Goal: Task Accomplishment & Management: Complete application form

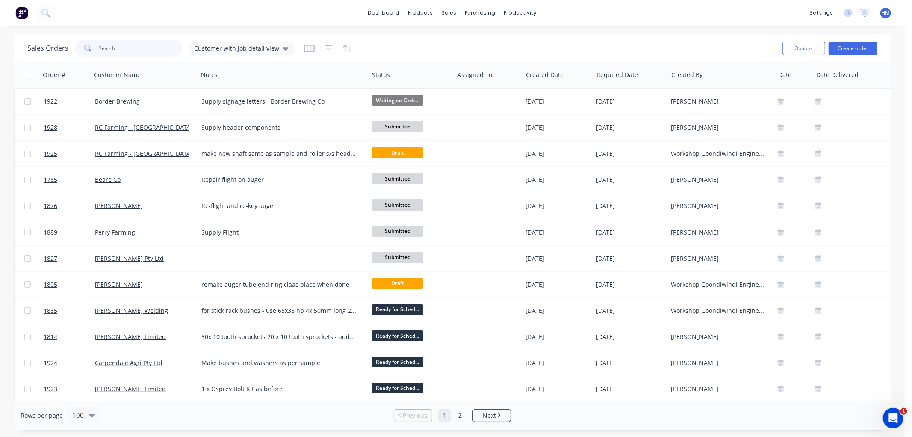
click at [120, 50] on input "text" at bounding box center [140, 48] width 83 height 17
type input "munsi"
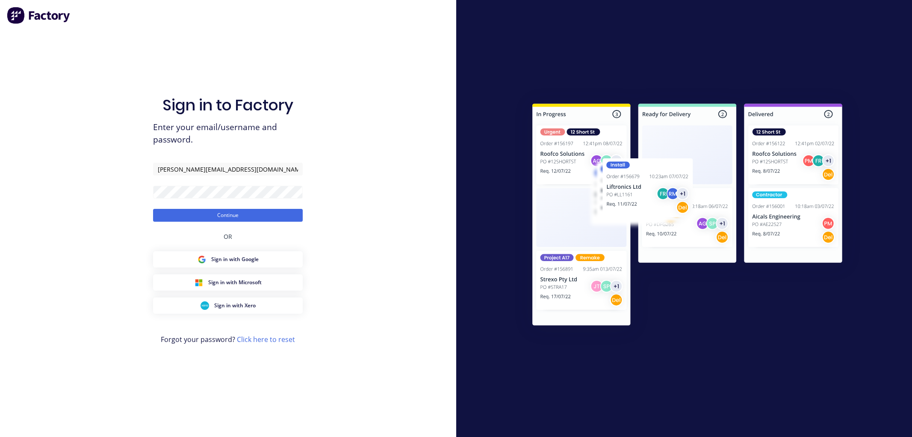
click at [214, 216] on button "Continue" at bounding box center [228, 215] width 150 height 13
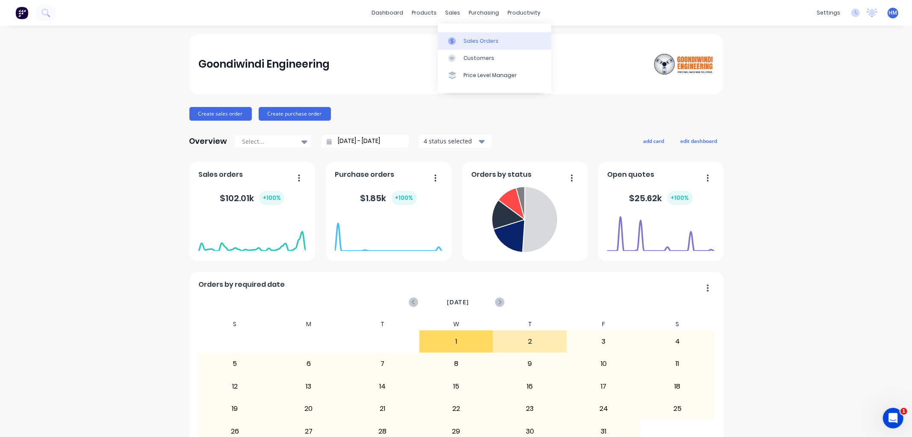
click at [461, 46] on link "Sales Orders" at bounding box center [494, 40] width 113 height 17
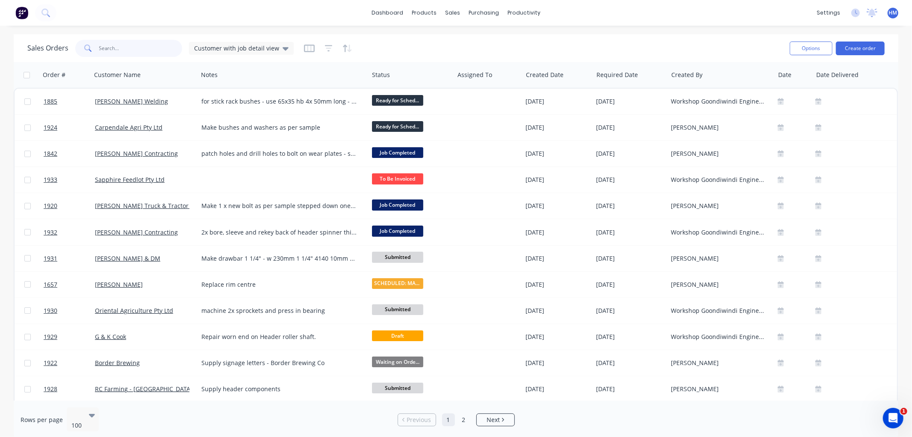
click at [129, 49] on input "text" at bounding box center [140, 48] width 83 height 17
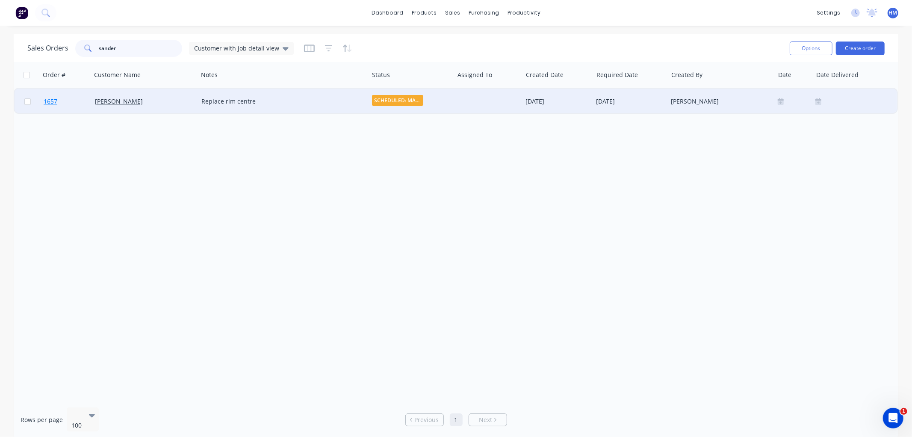
type input "sander"
click at [70, 107] on link "1657" at bounding box center [69, 102] width 51 height 26
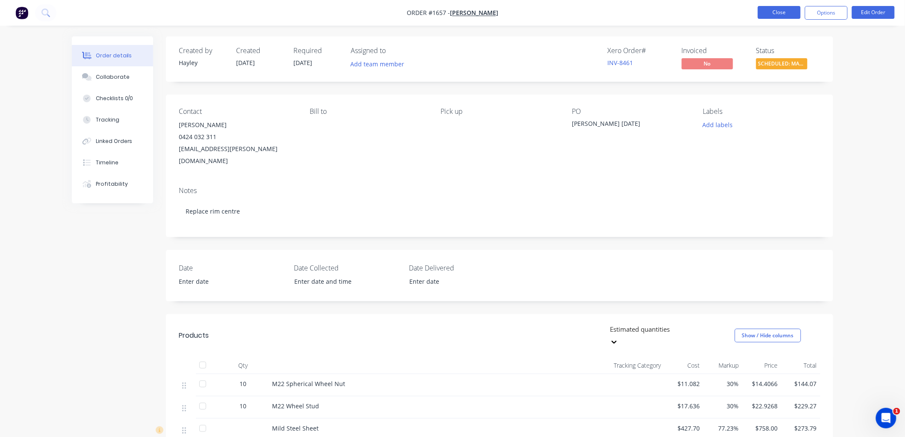
click at [779, 11] on button "Close" at bounding box center [779, 12] width 43 height 13
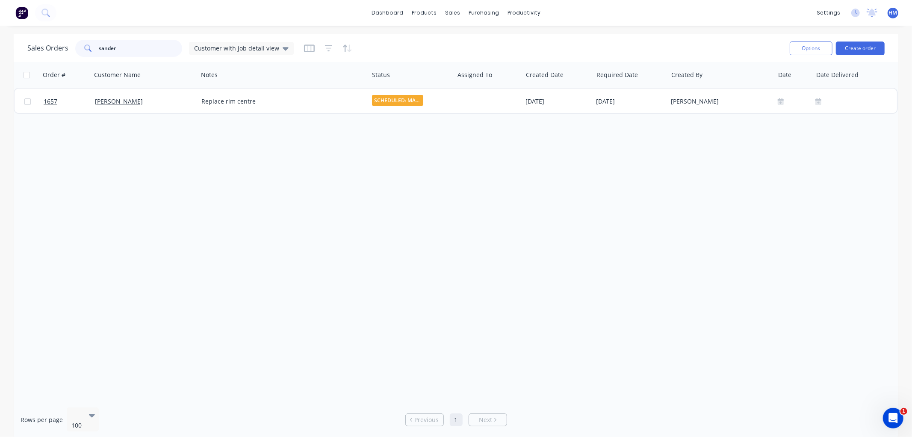
drag, startPoint x: 127, startPoint y: 46, endPoint x: 33, endPoint y: 52, distance: 93.5
click at [33, 52] on div "Sales Orders sander Customer with job detail view" at bounding box center [160, 48] width 266 height 17
type input "glass"
drag, startPoint x: 131, startPoint y: 48, endPoint x: 1, endPoint y: 35, distance: 130.7
click at [1, 35] on div "Sales Orders glass Customer with job detail view Options Create order Order # C…" at bounding box center [456, 236] width 912 height 405
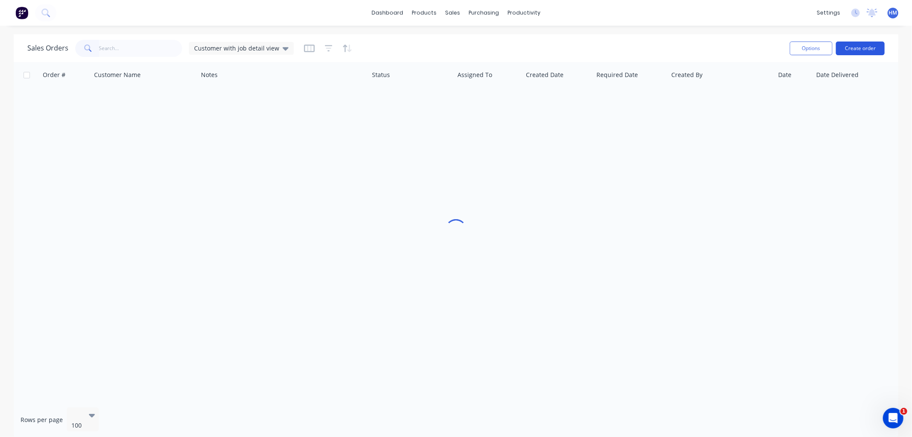
click at [847, 43] on button "Create order" at bounding box center [860, 48] width 49 height 14
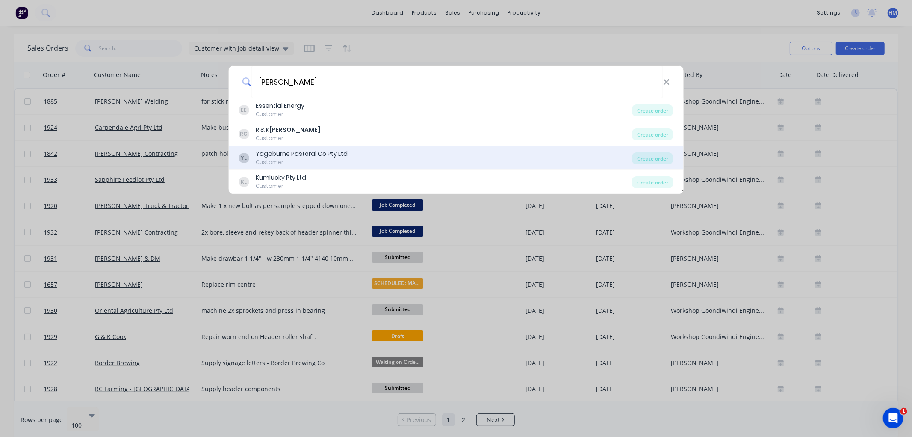
type input "glasser"
click at [315, 157] on div "Yagaburne Pastoral Co Pty Ltd" at bounding box center [302, 153] width 92 height 9
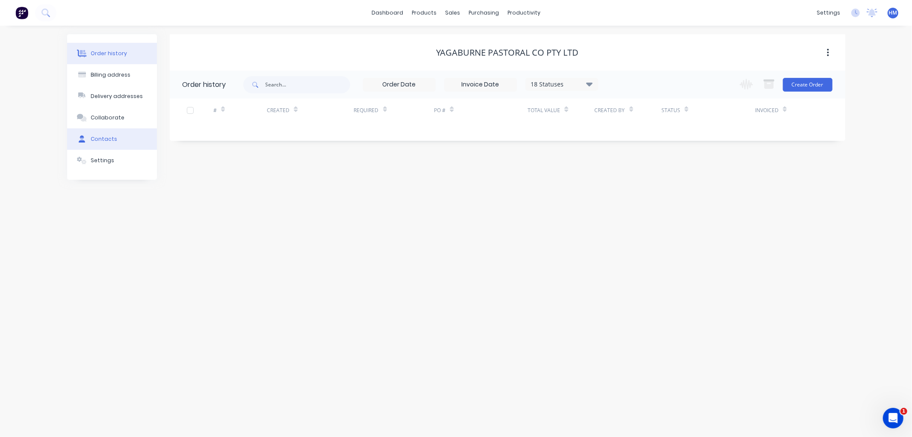
click at [109, 134] on button "Contacts" at bounding box center [112, 138] width 90 height 21
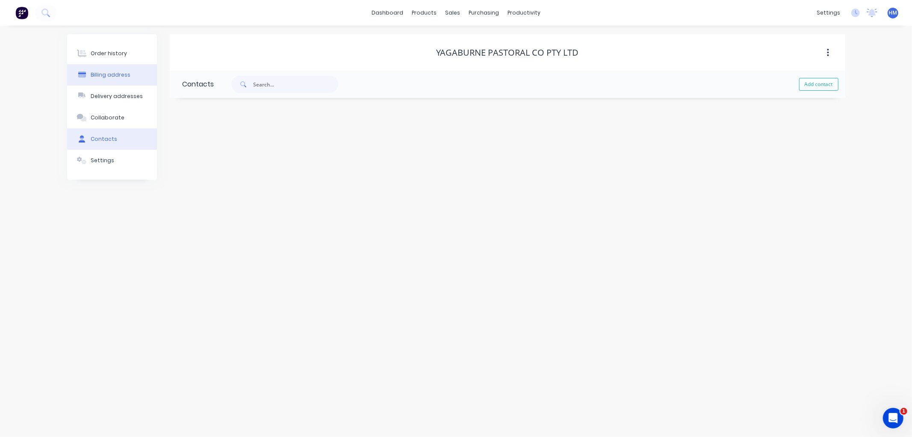
click at [112, 66] on button "Billing address" at bounding box center [112, 74] width 90 height 21
select select "AU"
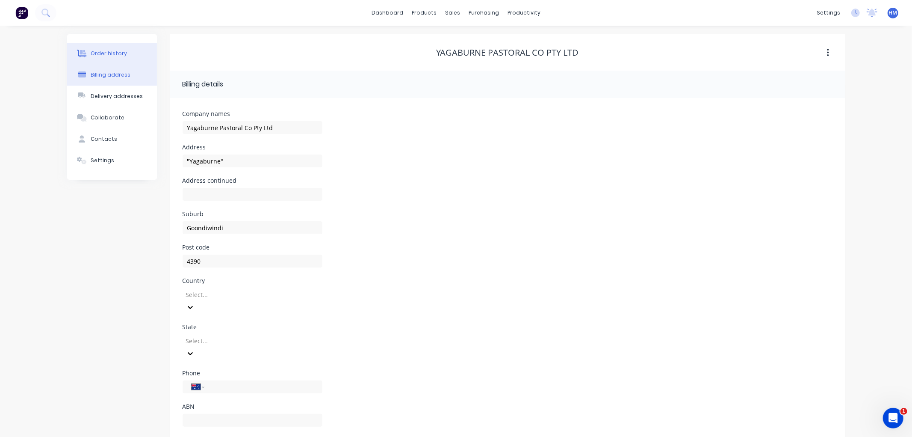
click at [107, 50] on div "Order history" at bounding box center [109, 54] width 36 height 8
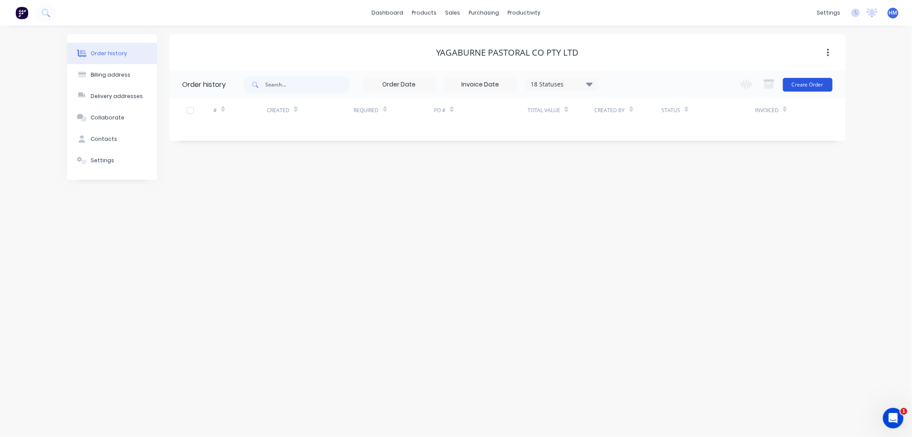
click at [803, 86] on button "Create Order" at bounding box center [808, 85] width 50 height 14
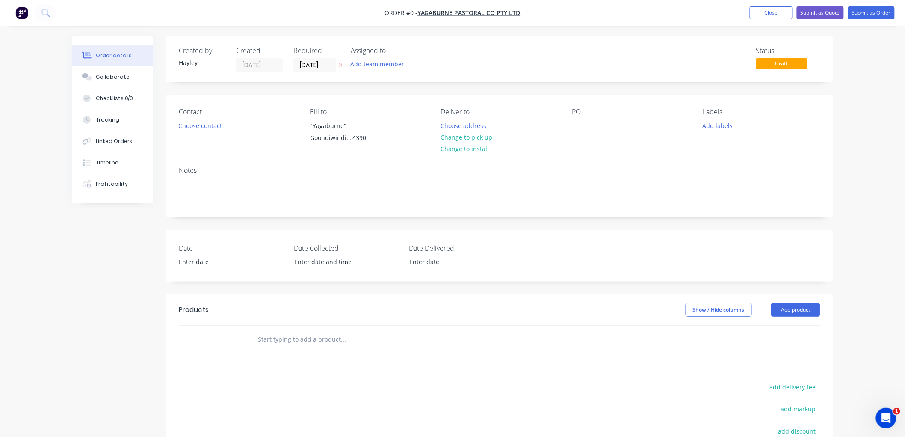
click at [297, 334] on input "text" at bounding box center [342, 339] width 171 height 17
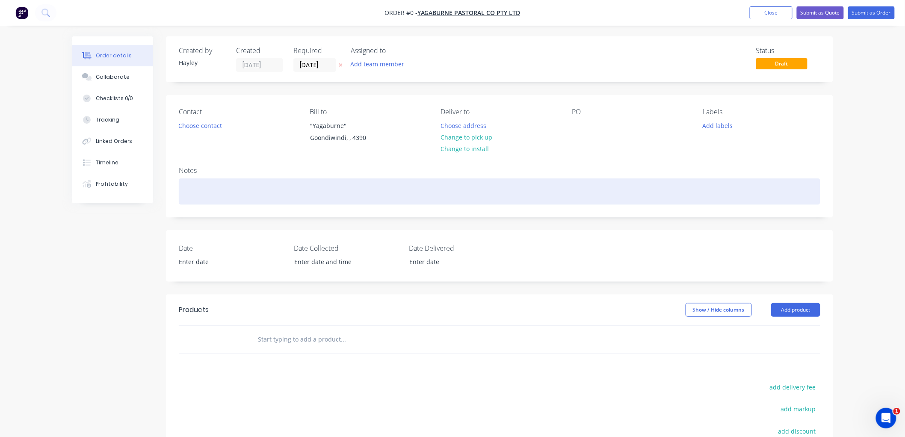
click at [203, 192] on div at bounding box center [500, 191] width 642 height 26
